Goal: Find specific page/section: Find specific page/section

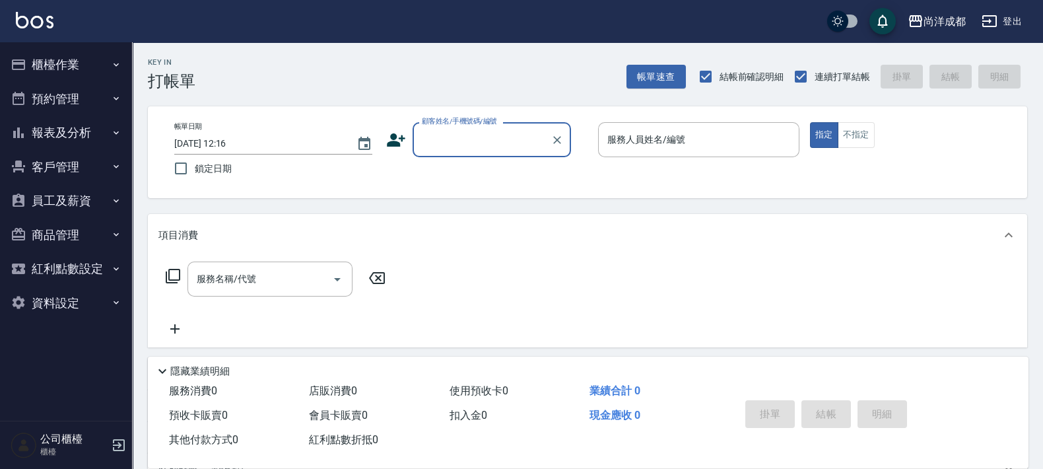
click at [76, 131] on button "報表及分析" at bounding box center [65, 133] width 121 height 34
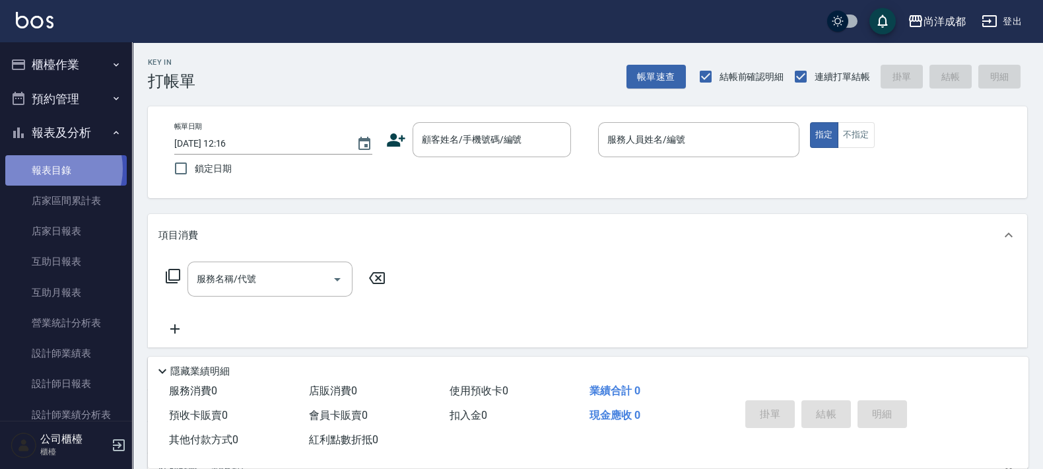
click at [53, 168] on link "報表目錄" at bounding box center [65, 170] width 121 height 30
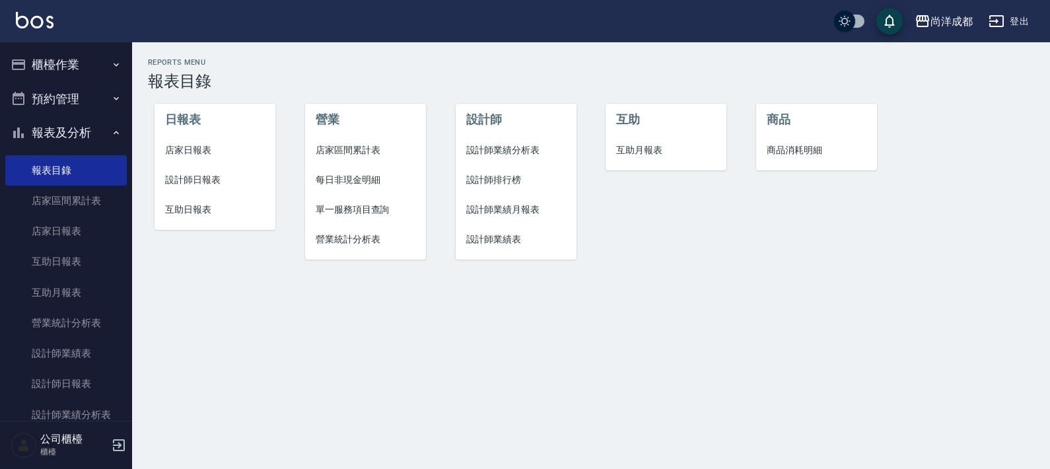
click at [191, 147] on span "店家日報表" at bounding box center [215, 150] width 100 height 14
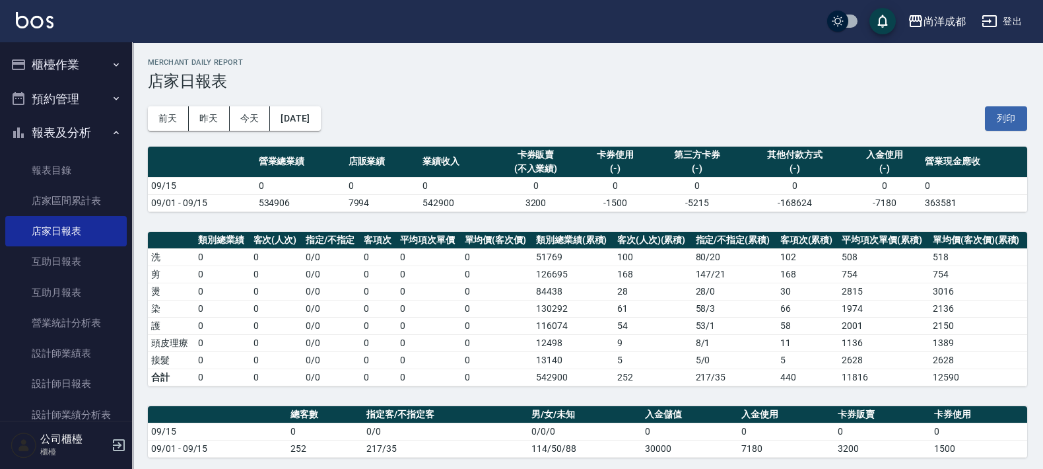
click at [522, 112] on div "[DATE] [DATE] [DATE] [DATE] 列印" at bounding box center [587, 118] width 879 height 56
click at [90, 133] on button "報表及分析" at bounding box center [65, 133] width 121 height 34
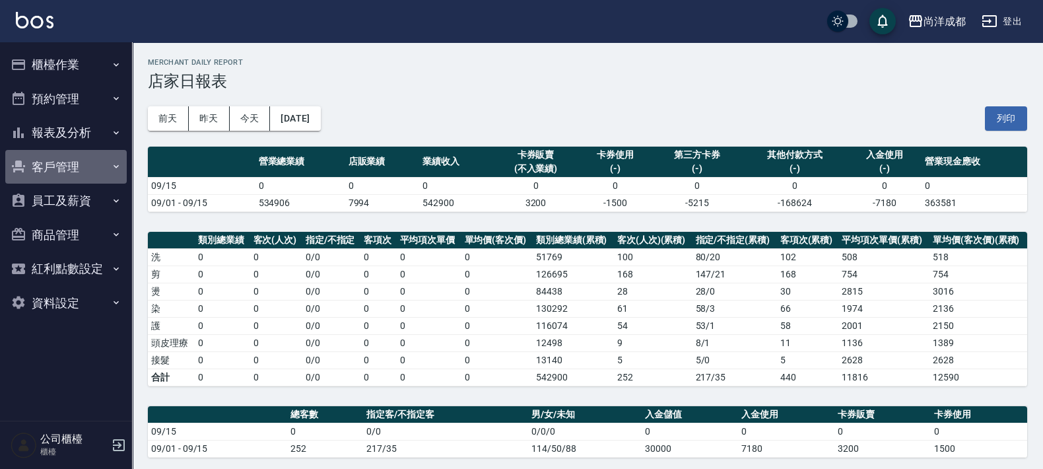
click at [79, 168] on button "客戶管理" at bounding box center [65, 167] width 121 height 34
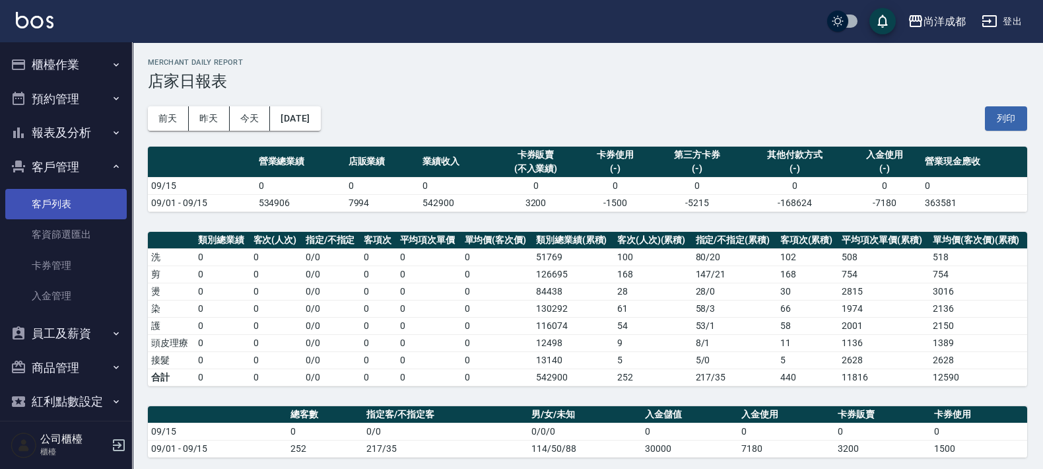
click at [51, 204] on link "客戶列表" at bounding box center [65, 204] width 121 height 30
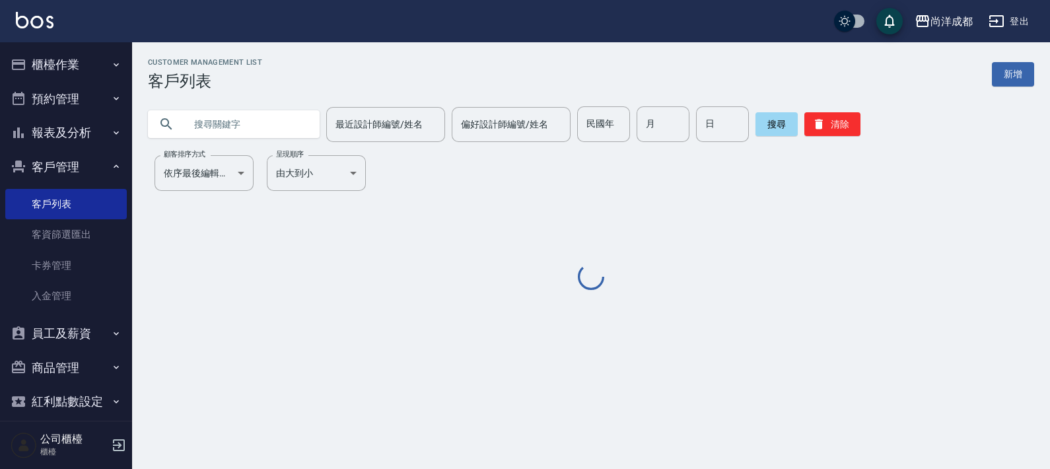
click at [261, 116] on input "text" at bounding box center [247, 124] width 124 height 36
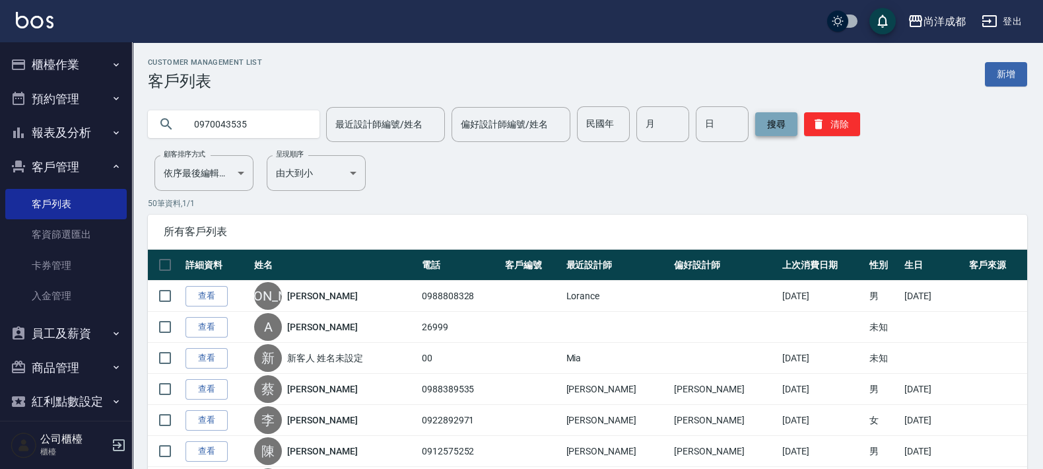
type input "0970043535"
click at [766, 115] on button "搜尋" at bounding box center [776, 124] width 42 height 24
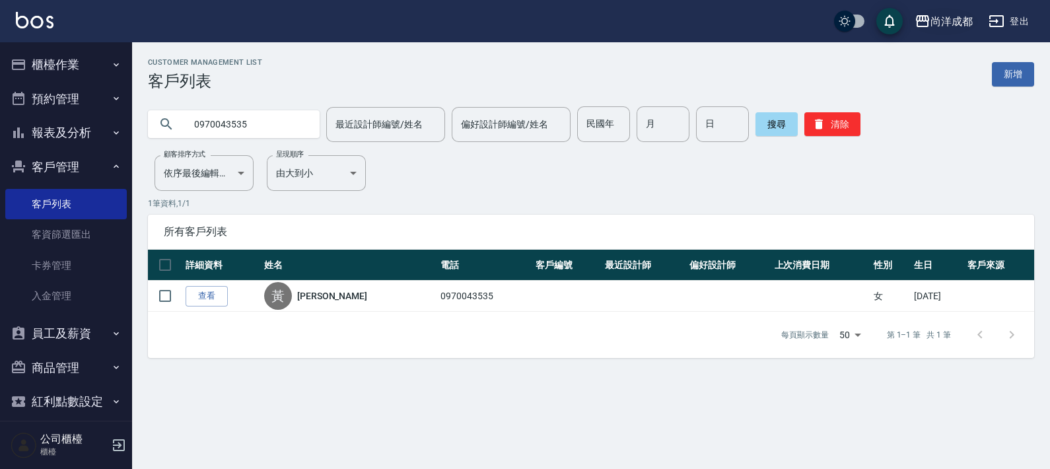
click at [755, 112] on button "搜尋" at bounding box center [776, 124] width 42 height 24
